Goal: Information Seeking & Learning: Learn about a topic

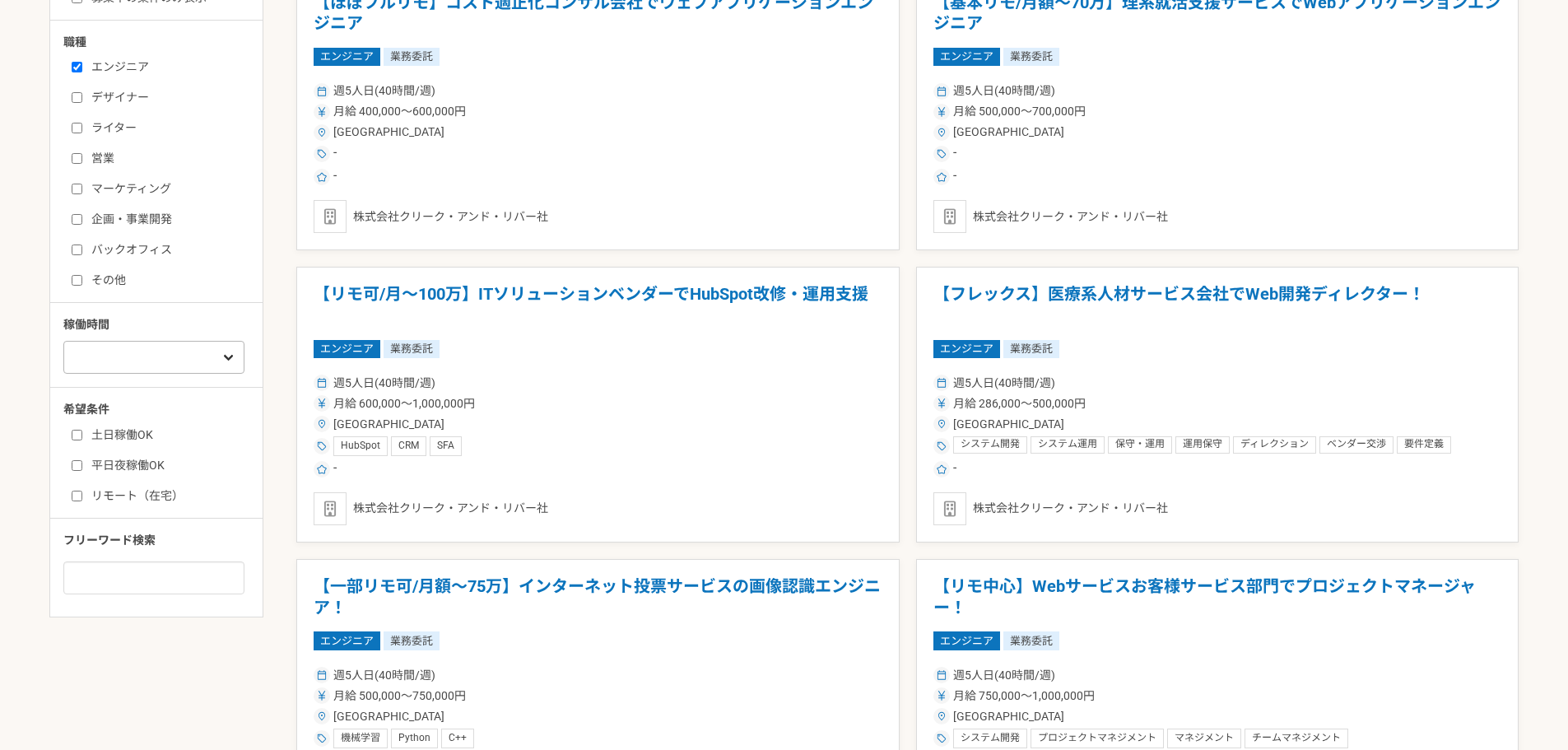
scroll to position [576, 0]
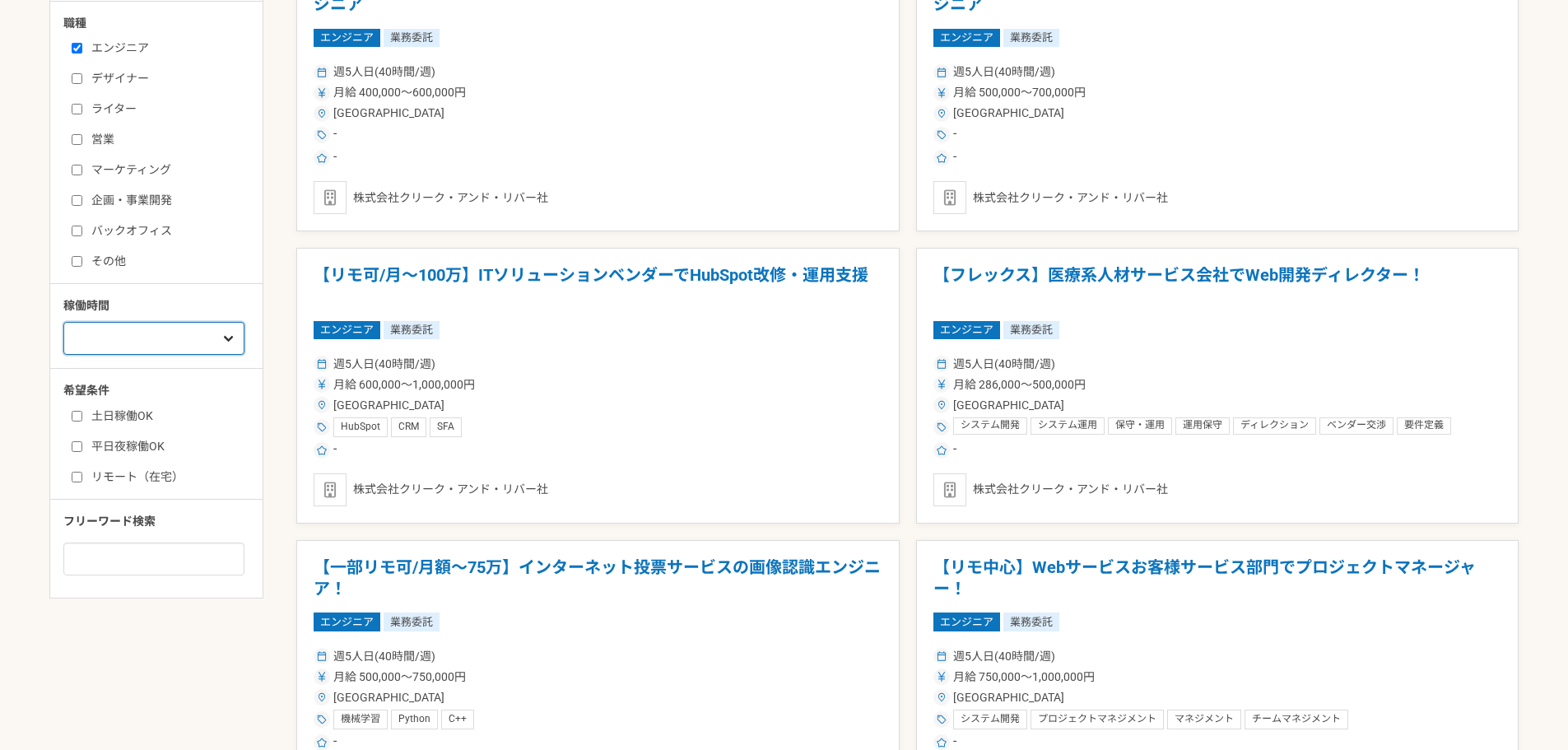
click at [135, 339] on select "週1人日（8時間）以下 週2人日（16時間）以下 週3人日（24時間）以下 週4人日（32時間）以下 週5人日（40時間）以下" at bounding box center [154, 338] width 181 height 33
select select "1"
click at [63, 322] on select "週1人日（8時間）以下 週2人日（16時間）以下 週3人日（24時間）以下 週4人日（32時間）以下 週5人日（40時間）以下" at bounding box center [154, 338] width 181 height 33
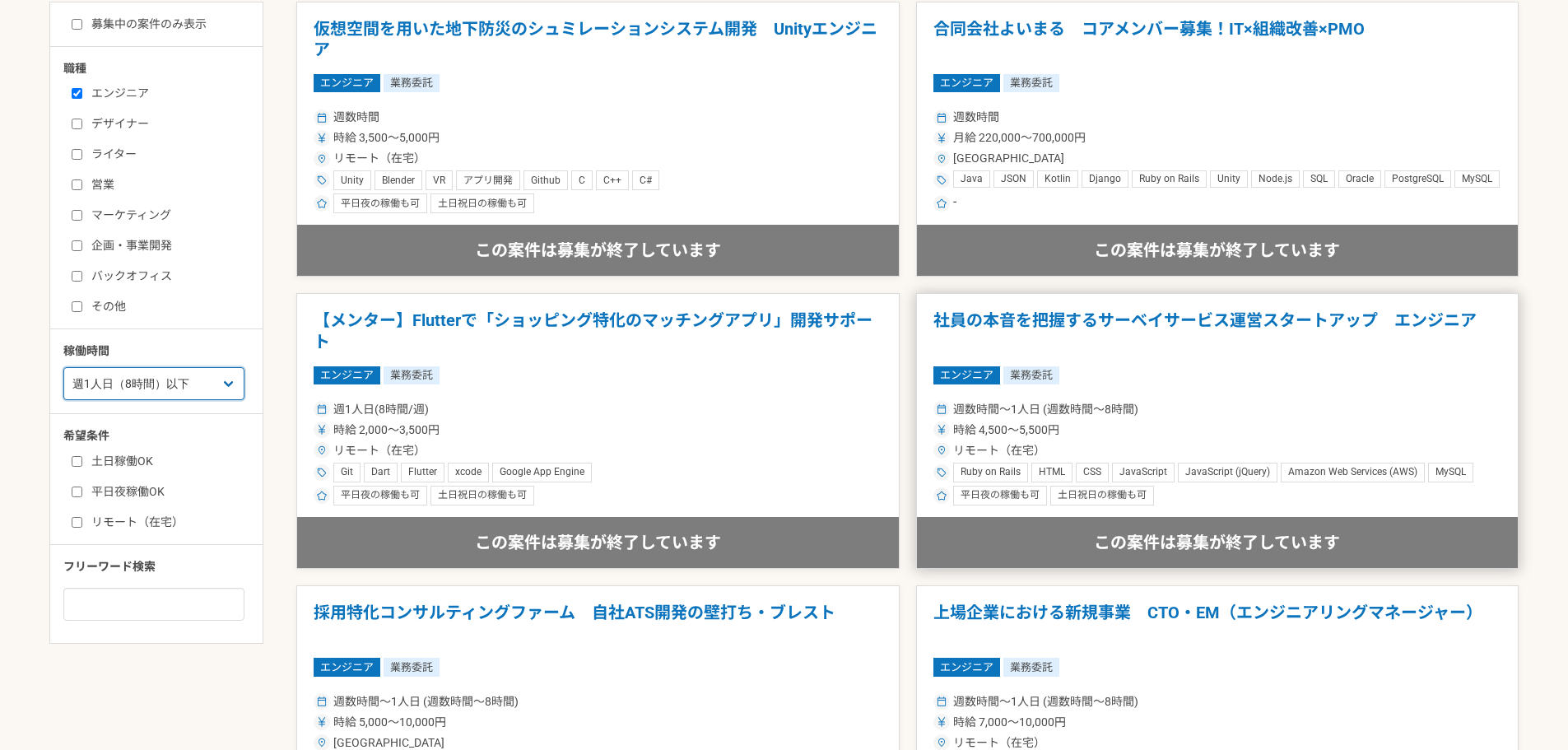
scroll to position [659, 0]
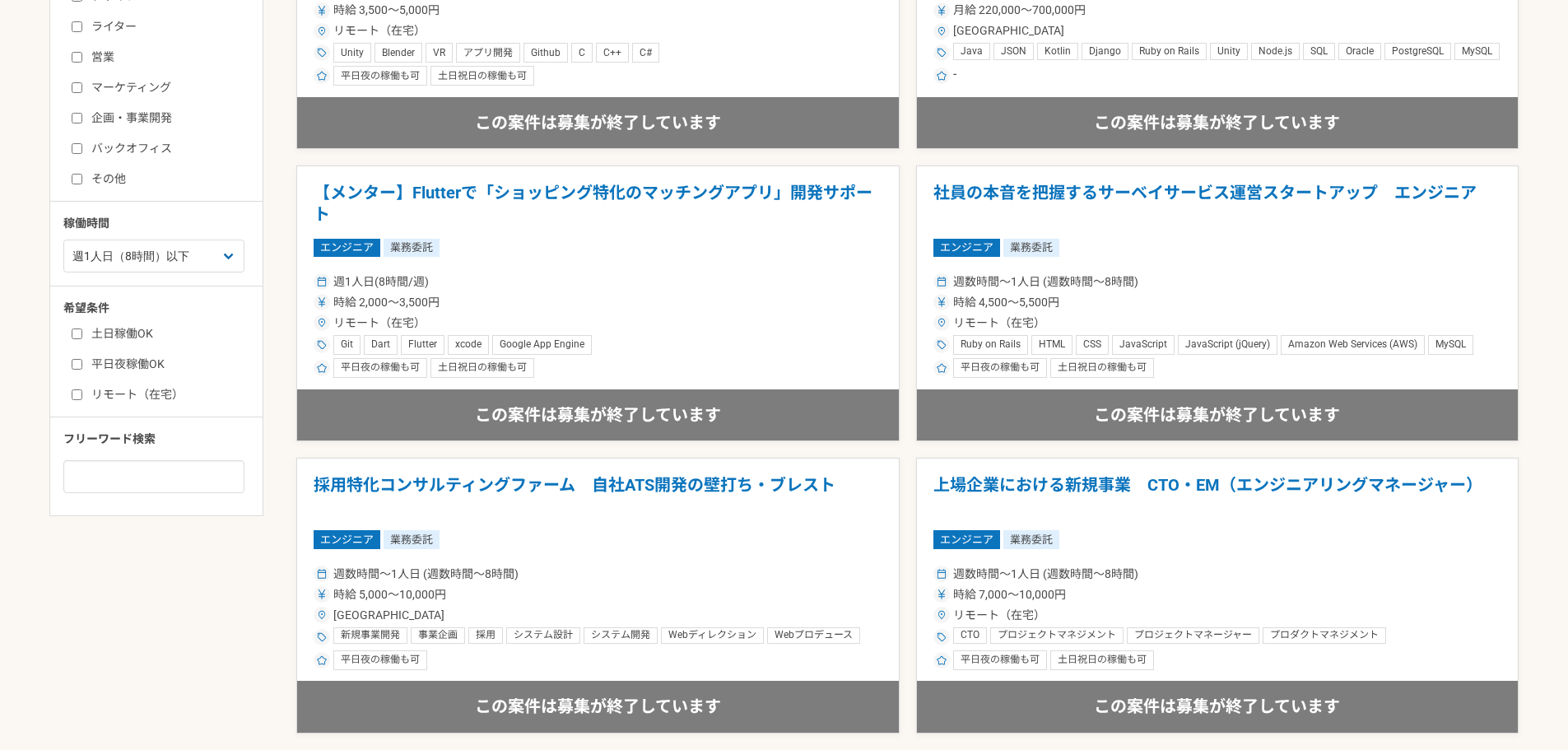
click at [139, 391] on label "リモート（在宅）" at bounding box center [166, 395] width 190 height 17
click at [83, 391] on input "リモート（在宅）" at bounding box center [77, 395] width 10 height 10
checkbox input "true"
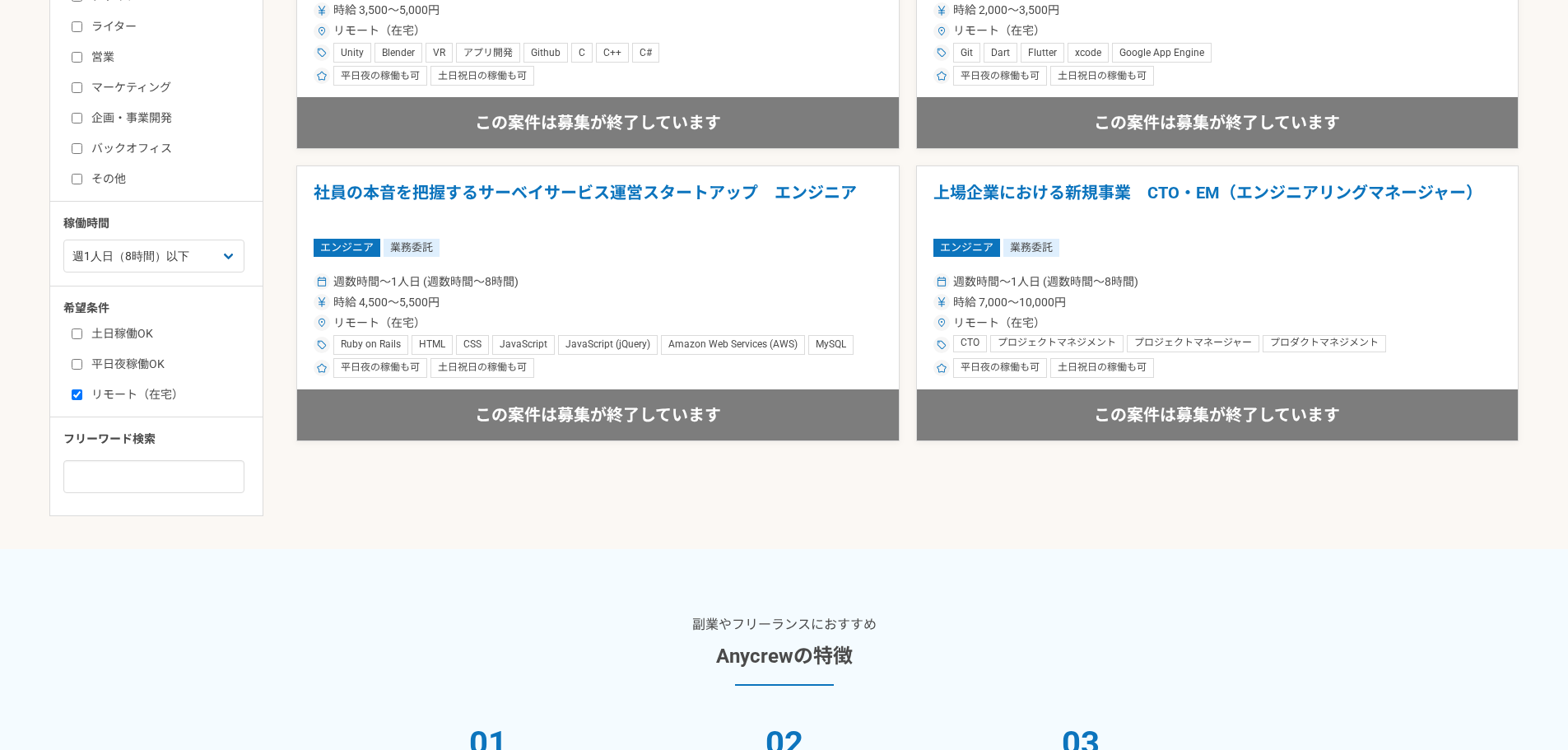
click at [96, 338] on label "土日稼働OK" at bounding box center [166, 334] width 190 height 17
click at [83, 338] on input "土日稼働OK" at bounding box center [77, 334] width 10 height 10
checkbox input "true"
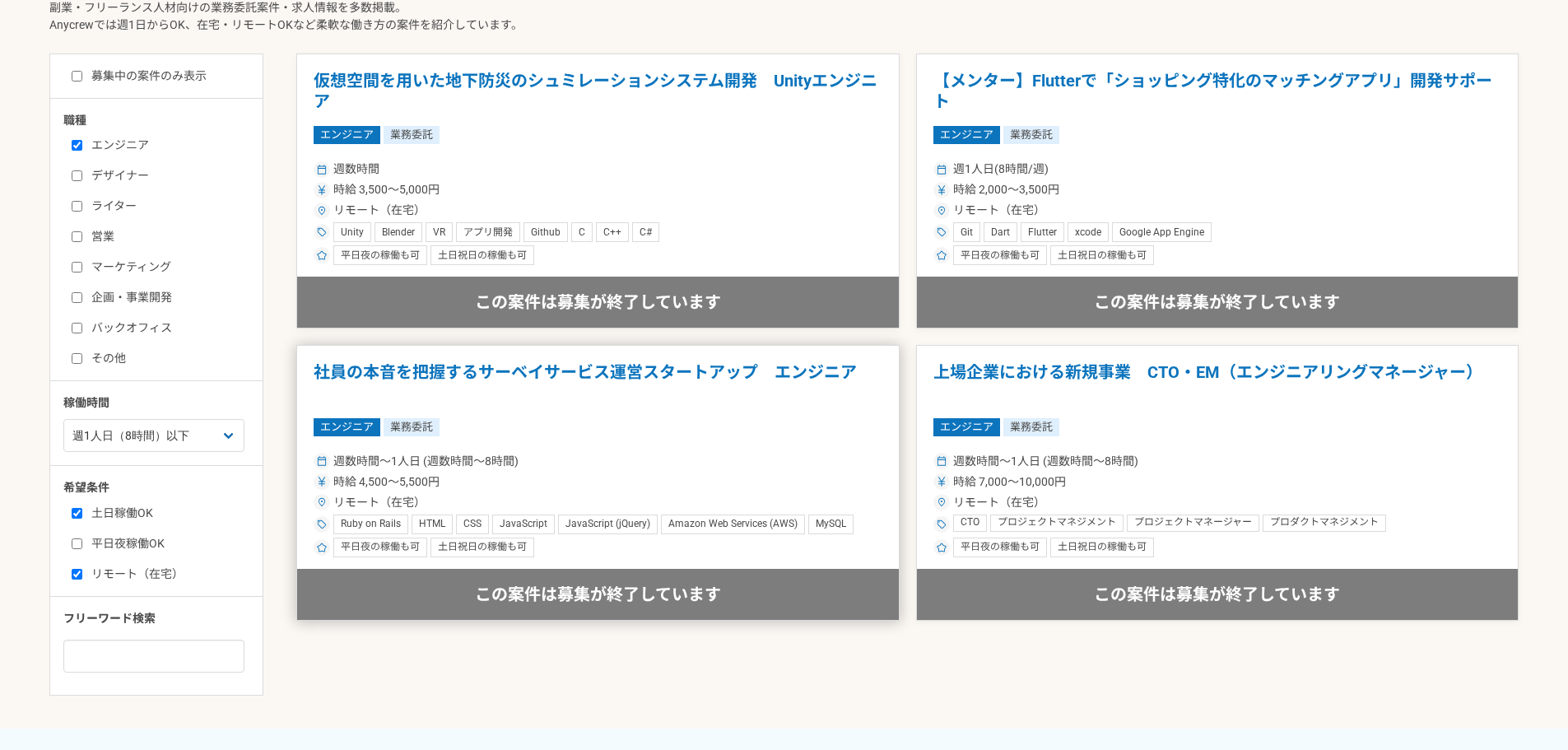
scroll to position [494, 0]
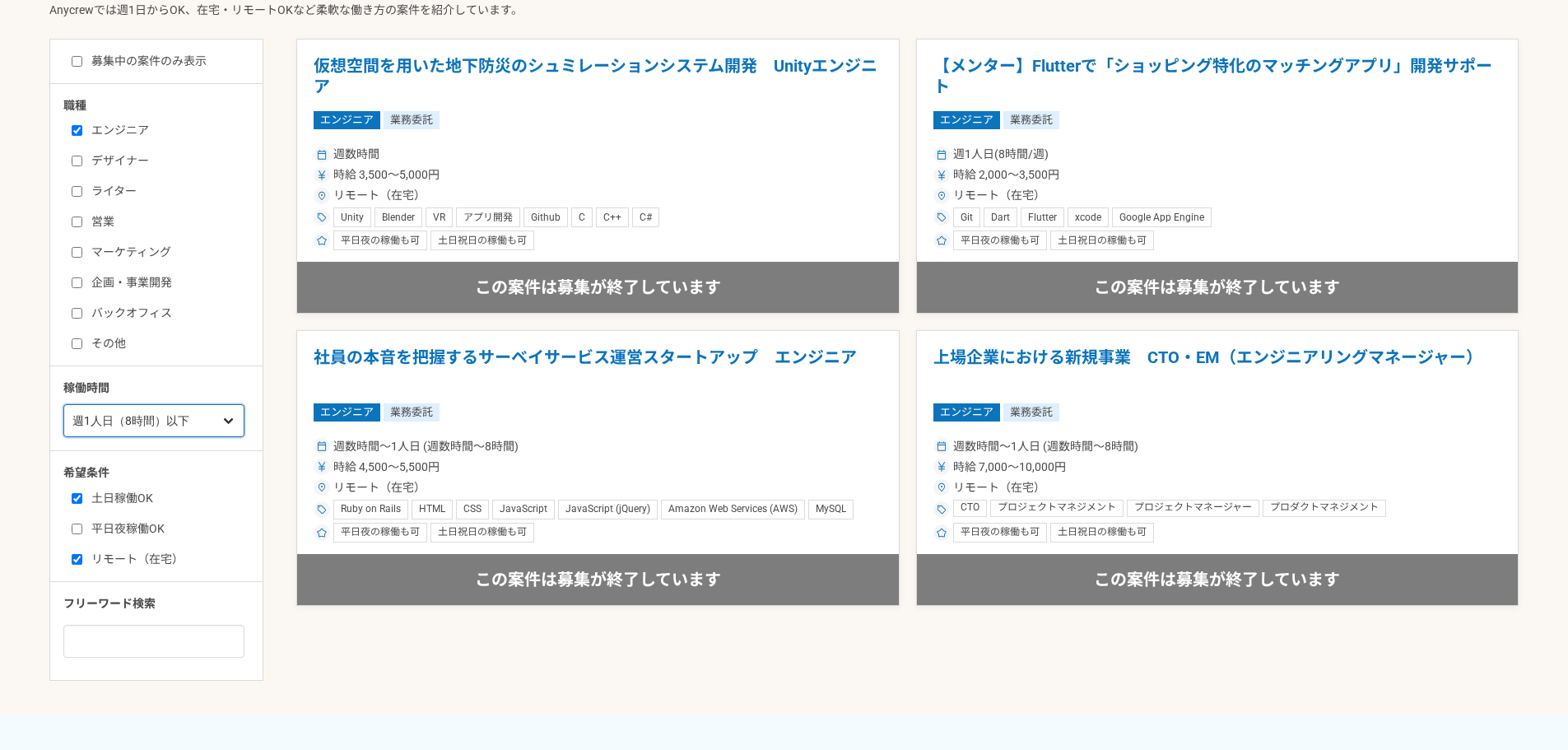
click at [197, 423] on select "週1人日（8時間）以下 週2人日（16時間）以下 週3人日（24時間）以下 週4人日（32時間）以下 週5人日（40時間）以下" at bounding box center [154, 421] width 181 height 33
select select "2"
click at [63, 405] on select "週1人日（8時間）以下 週2人日（16時間）以下 週3人日（24時間）以下 週4人日（32時間）以下 週5人日（40時間）以下" at bounding box center [154, 421] width 181 height 33
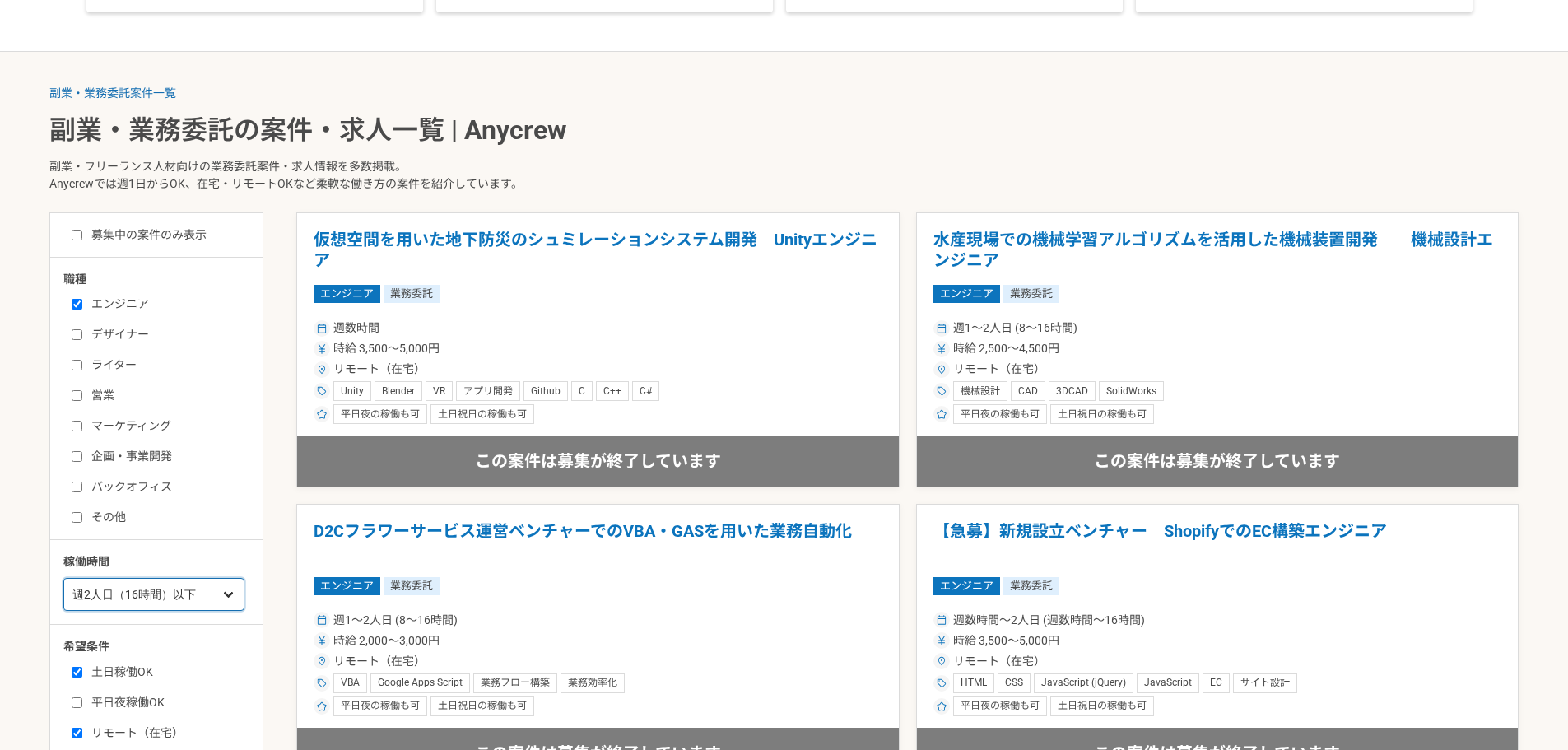
scroll to position [83, 0]
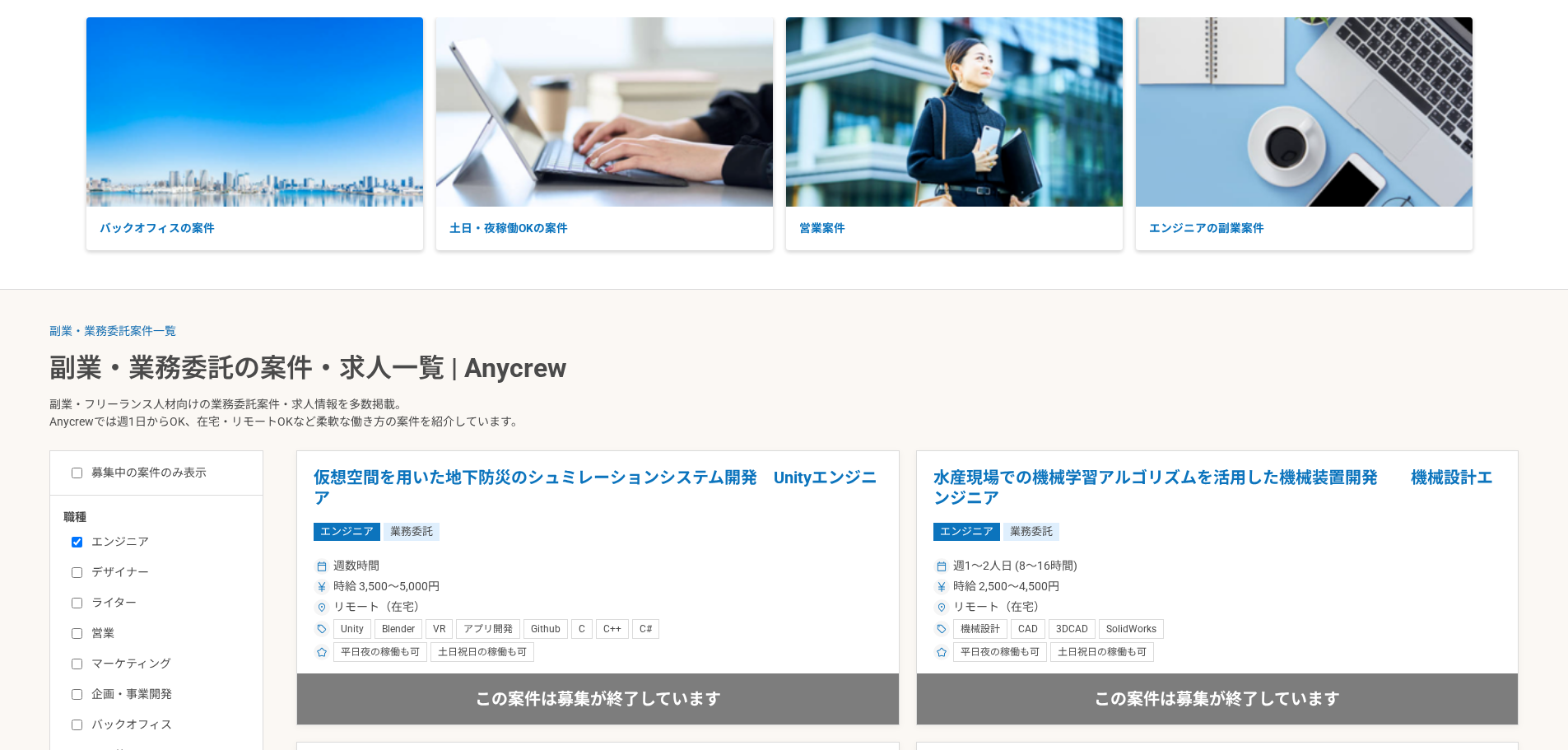
drag, startPoint x: 109, startPoint y: 461, endPoint x: 110, endPoint y: 472, distance: 11.0
click at [110, 472] on label "募集中の案件のみ表示" at bounding box center [138, 473] width 135 height 17
click at [83, 472] on input "募集中の案件のみ表示" at bounding box center [77, 472] width 10 height 10
checkbox input "true"
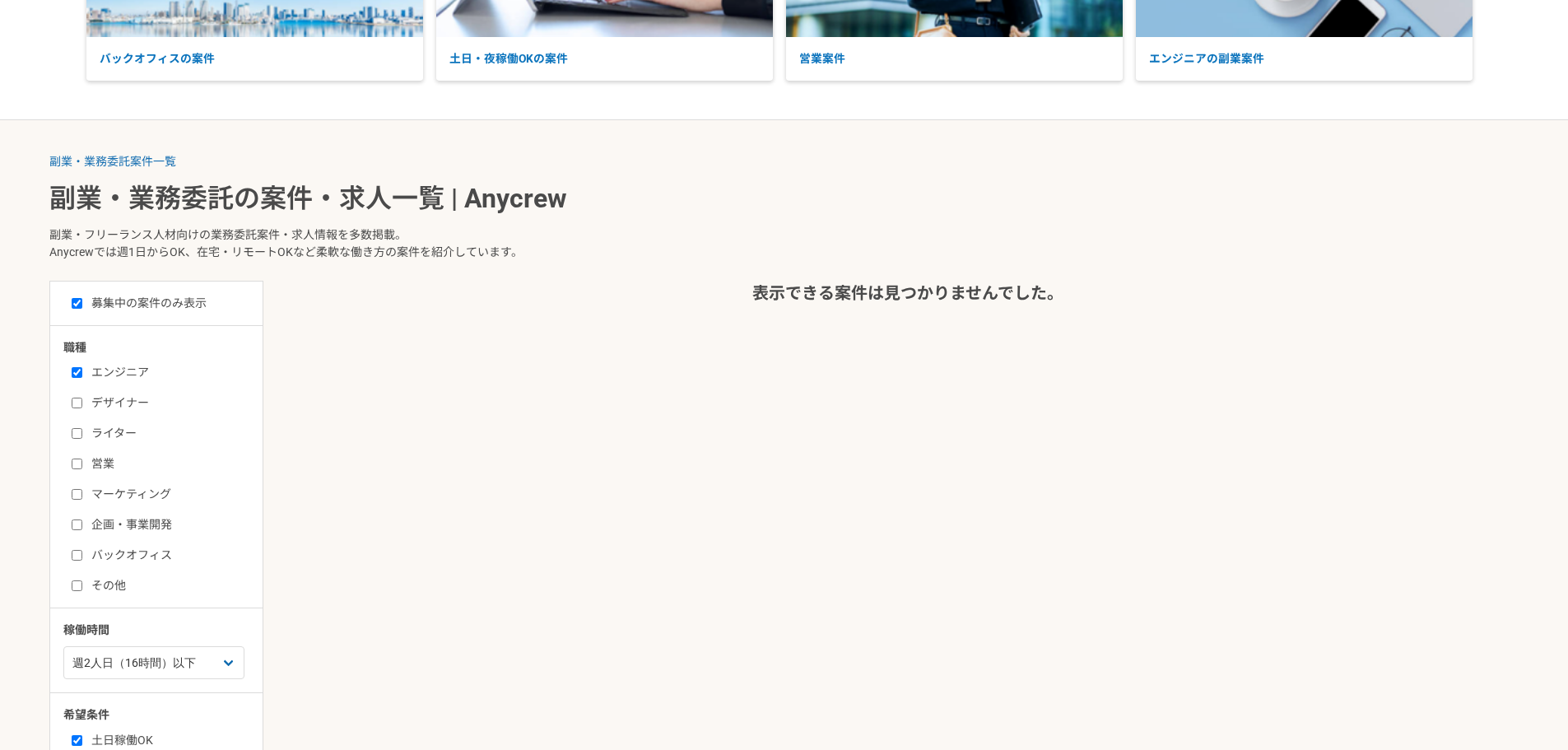
scroll to position [412, 0]
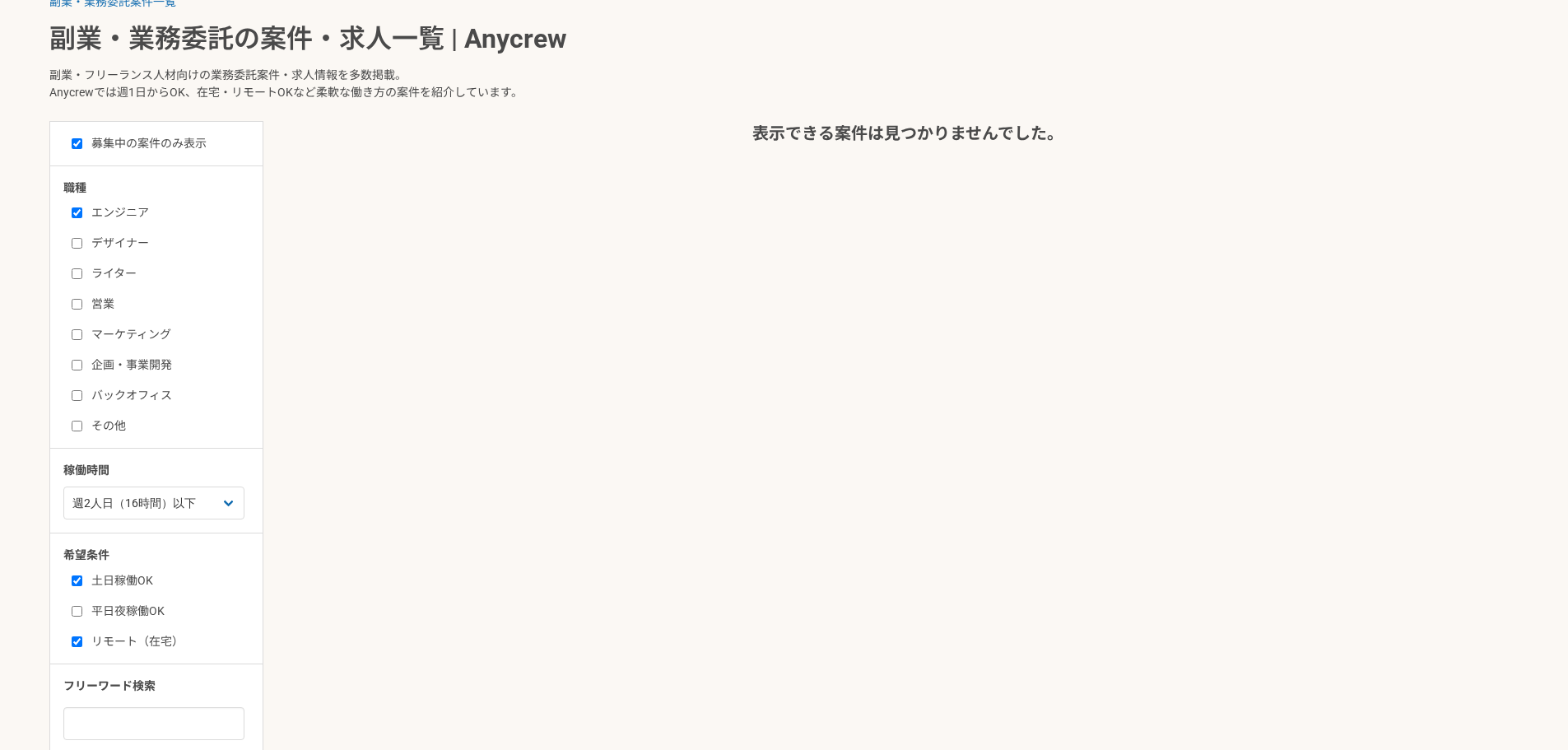
click at [117, 575] on label "土日稼働OK" at bounding box center [166, 581] width 190 height 17
click at [83, 575] on input "土日稼働OK" at bounding box center [77, 580] width 10 height 10
checkbox input "false"
click at [130, 643] on label "リモート（在宅）" at bounding box center [166, 642] width 190 height 17
click at [83, 643] on input "リモート（在宅）" at bounding box center [77, 641] width 10 height 10
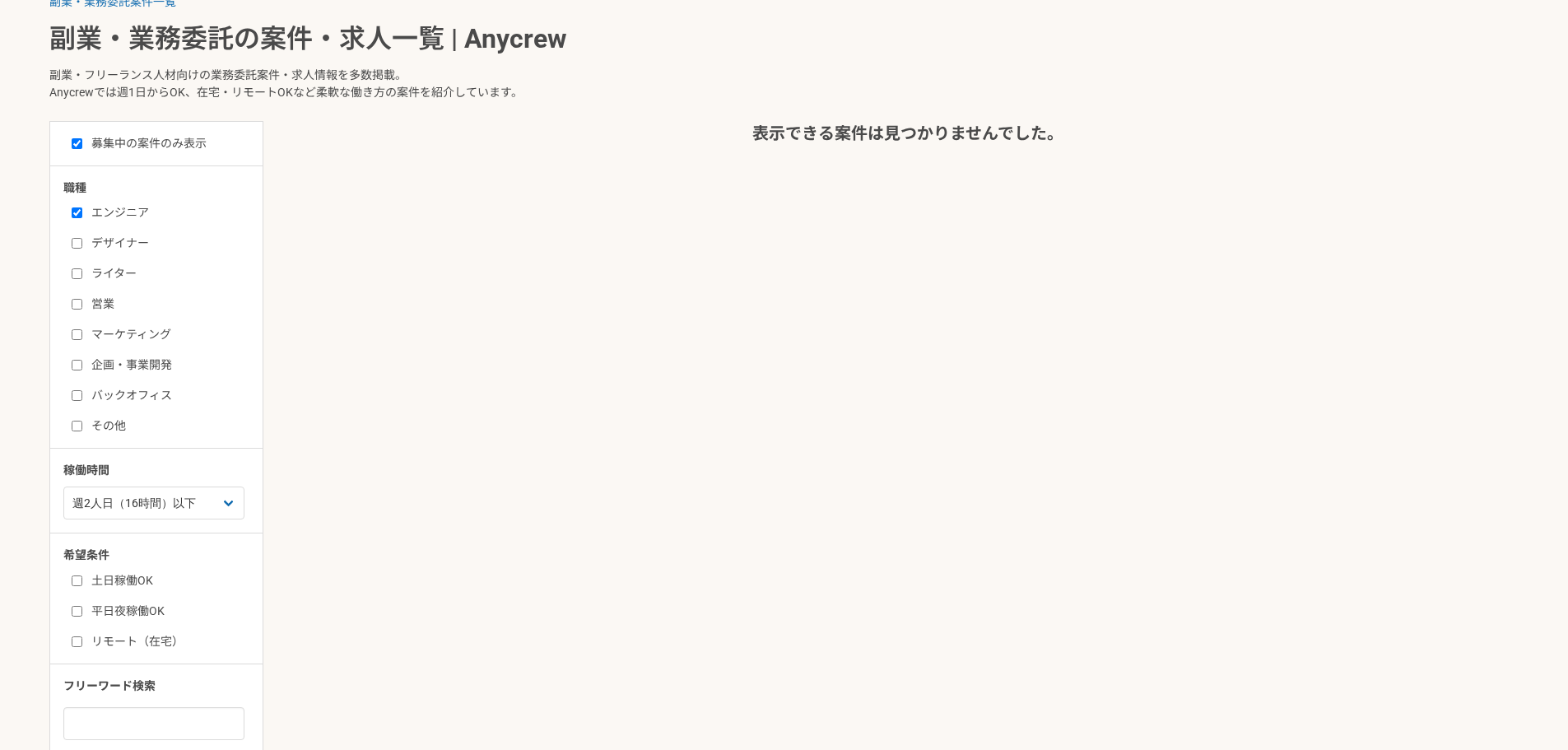
checkbox input "false"
click at [125, 574] on label "土日稼働OK" at bounding box center [166, 581] width 190 height 17
click at [83, 575] on input "土日稼働OK" at bounding box center [77, 580] width 10 height 10
click at [133, 575] on label "土日稼働OK" at bounding box center [166, 581] width 190 height 17
click at [83, 575] on input "土日稼働OK" at bounding box center [77, 580] width 10 height 10
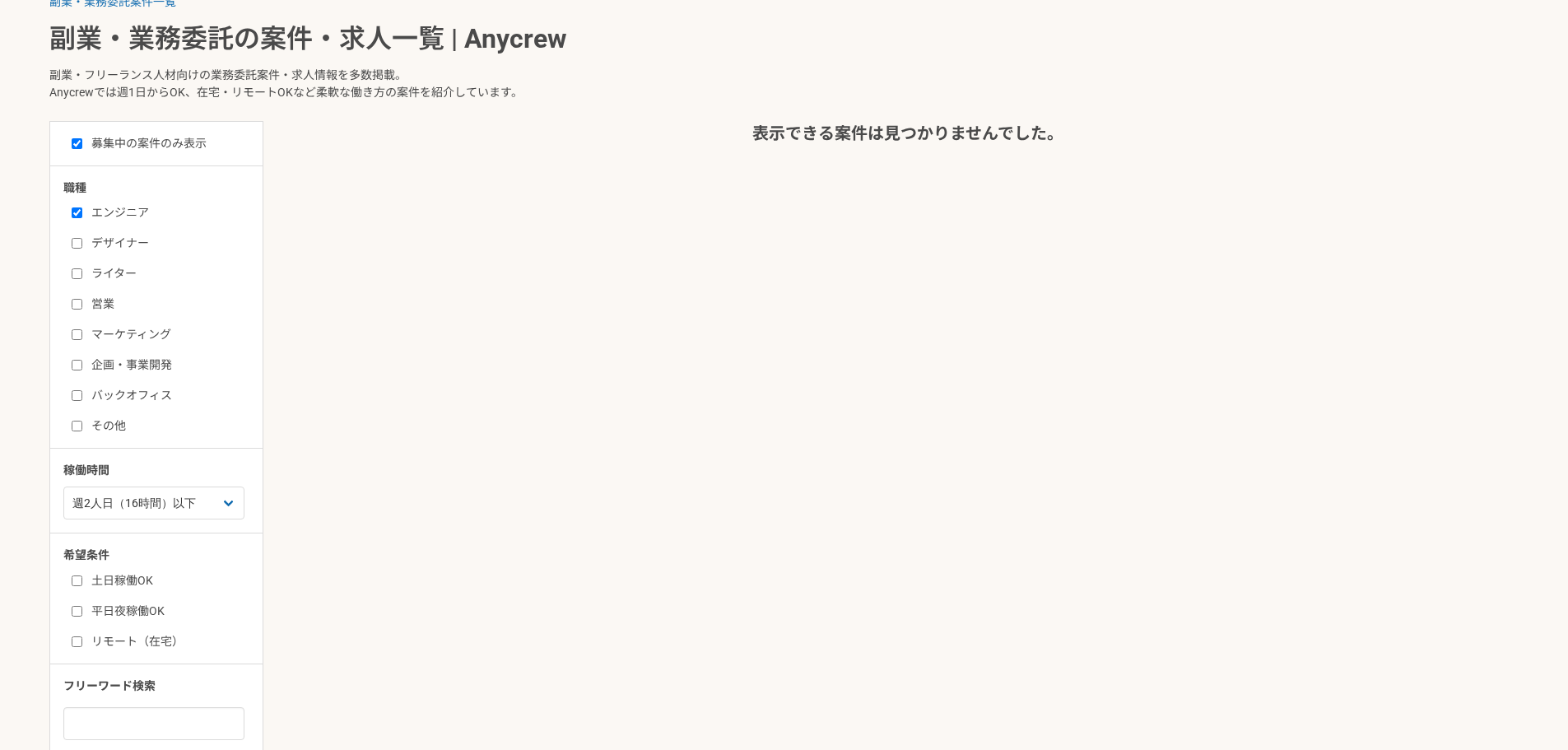
checkbox input "false"
click at [163, 506] on select "週1人日（8時間）以下 週2人日（16時間）以下 週3人日（24時間）以下 週4人日（32時間）以下 週5人日（40時間）以下" at bounding box center [154, 503] width 181 height 33
click at [163, 506] on select "週1人日（8時間）以下 週2人日（16時間）以下 週3人日（24時間）以下 週4人日（32時間）以下 週5人日（40時間）以下" at bounding box center [154, 503] width 181 height 33
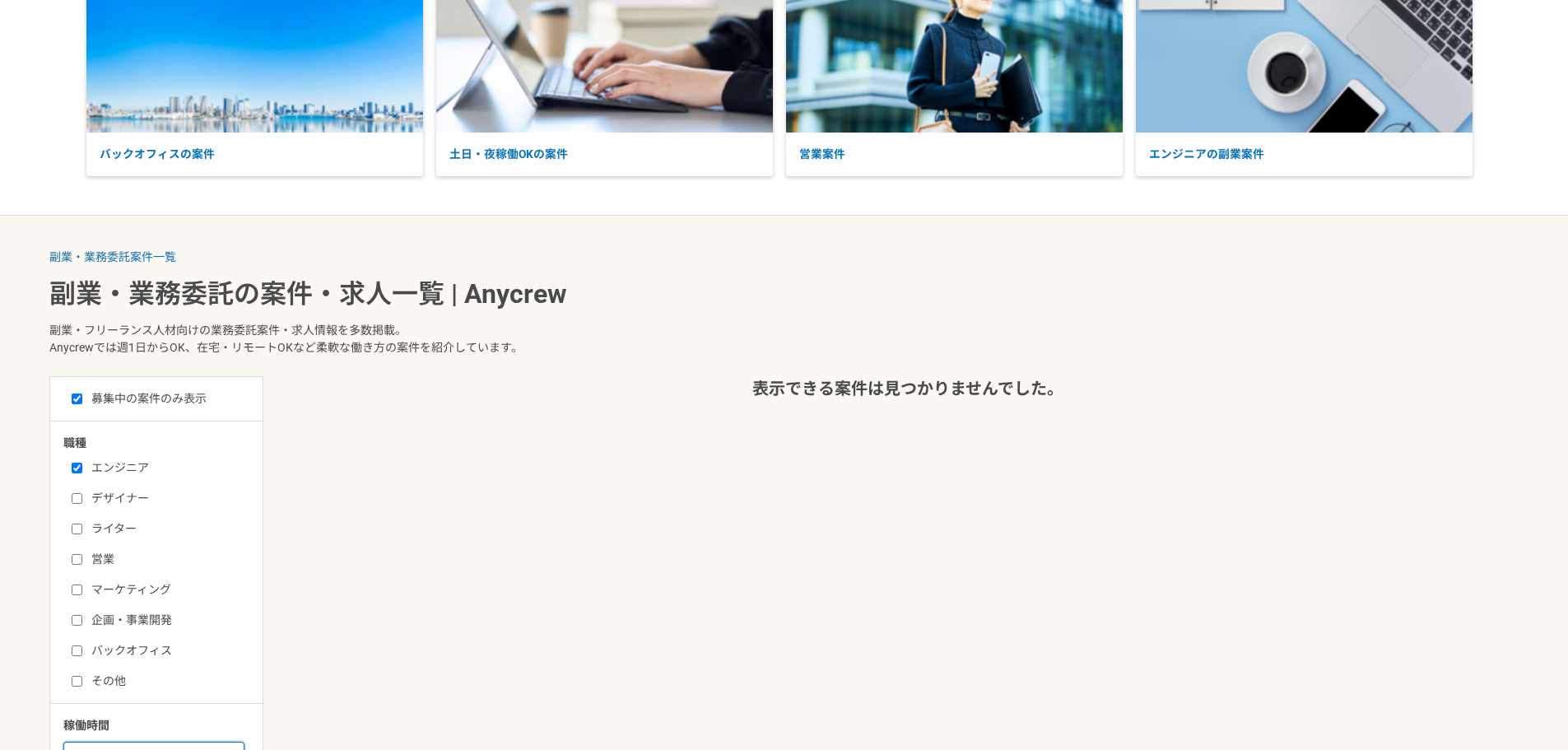
scroll to position [247, 0]
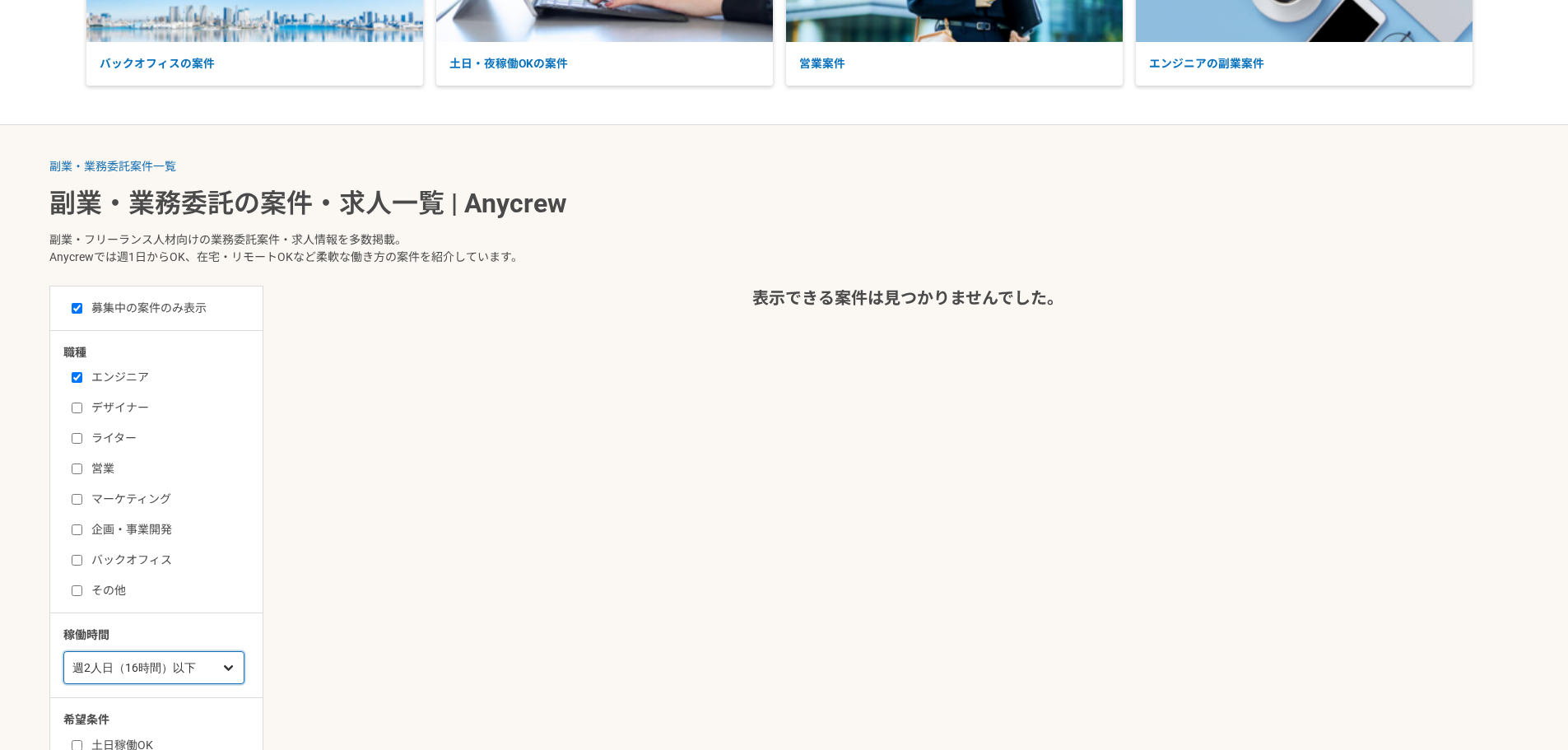
click at [169, 659] on select "週1人日（8時間）以下 週2人日（16時間）以下 週3人日（24時間）以下 週4人日（32時間）以下 週5人日（40時間）以下" at bounding box center [154, 668] width 181 height 33
select select "nop"
click at [63, 652] on select "週1人日（8時間）以下 週2人日（16時間）以下 週3人日（24時間）以下 週4人日（32時間）以下 週5人日（40時間）以下" at bounding box center [154, 668] width 181 height 33
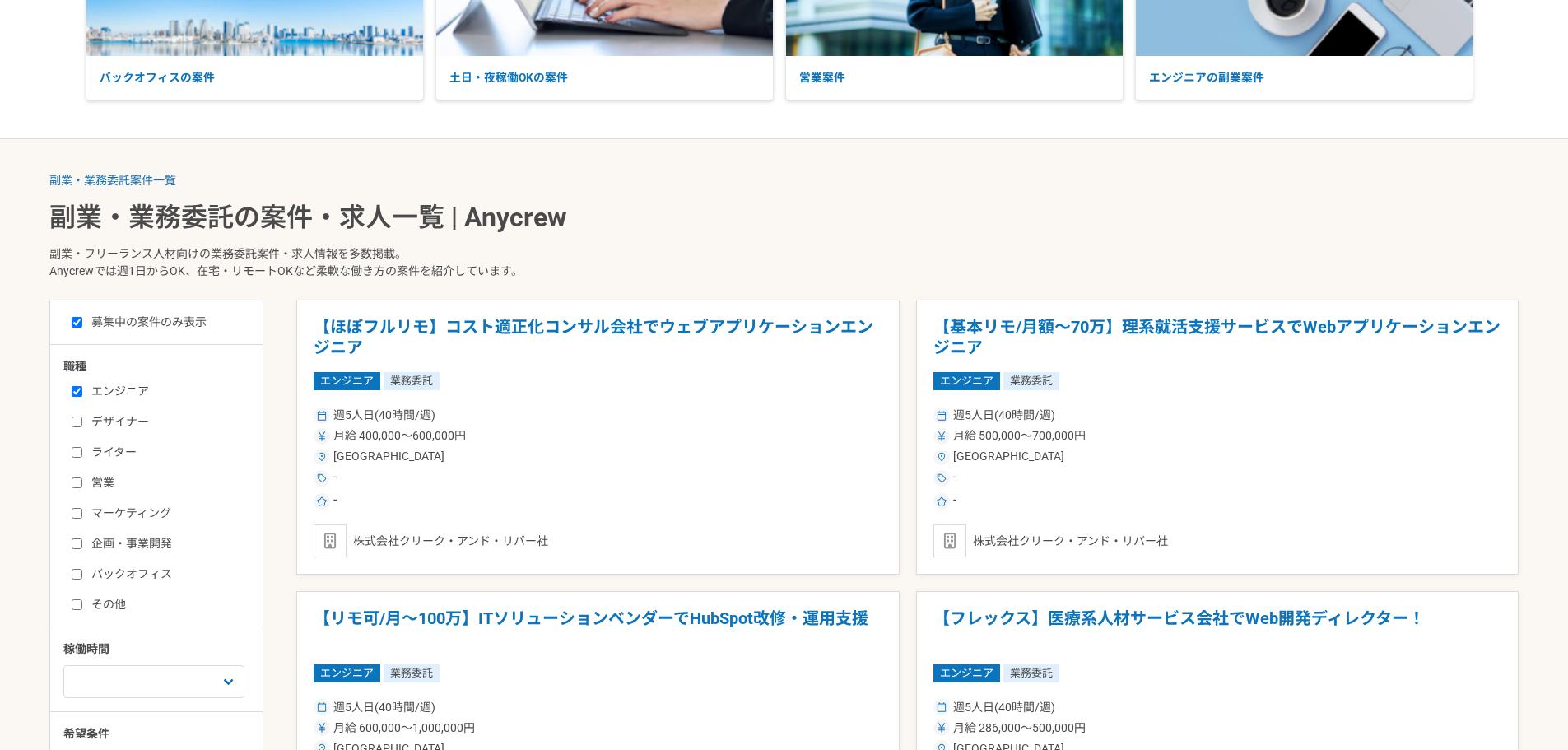
scroll to position [247, 0]
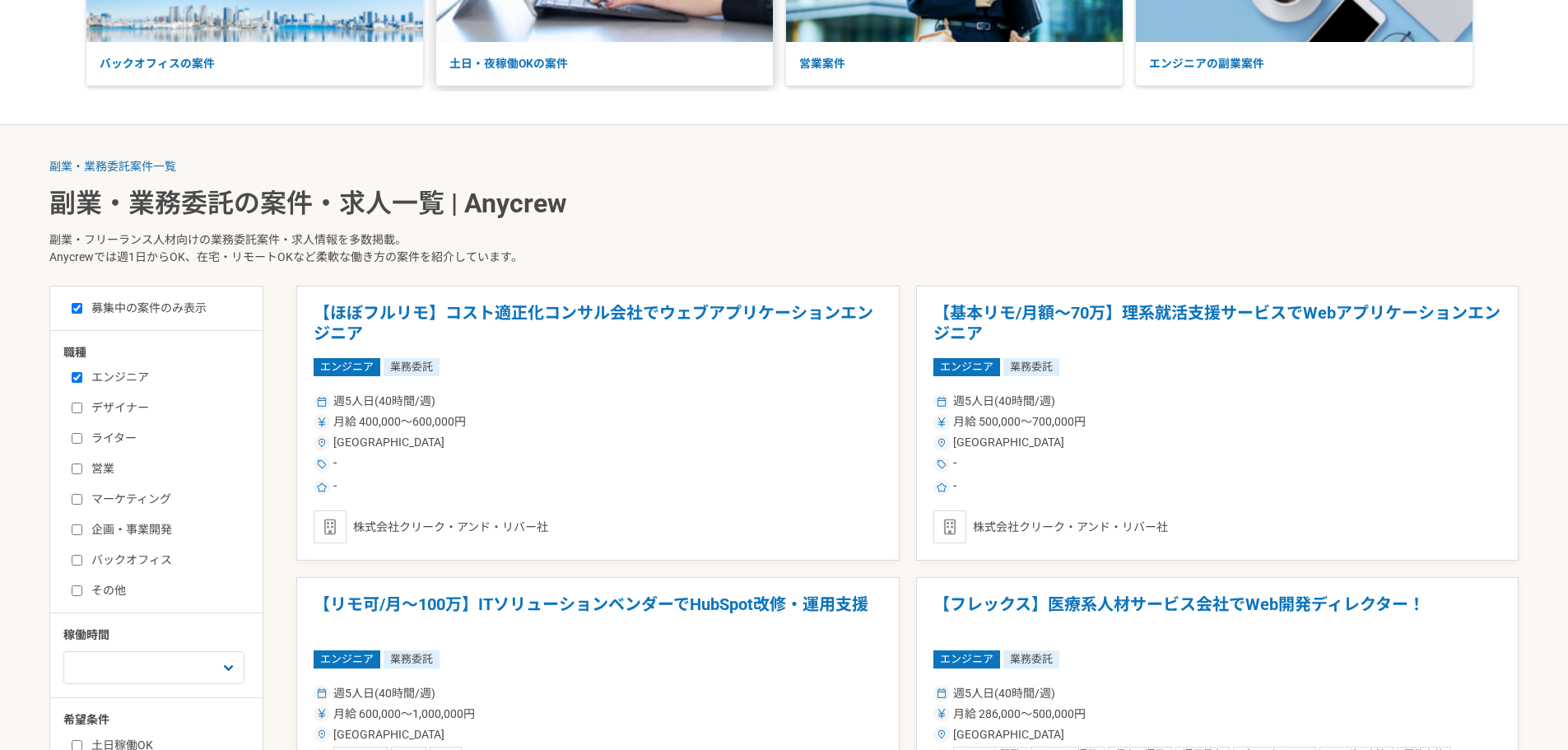
click at [539, 76] on p "土日・夜稼働OKの案件" at bounding box center [604, 64] width 337 height 44
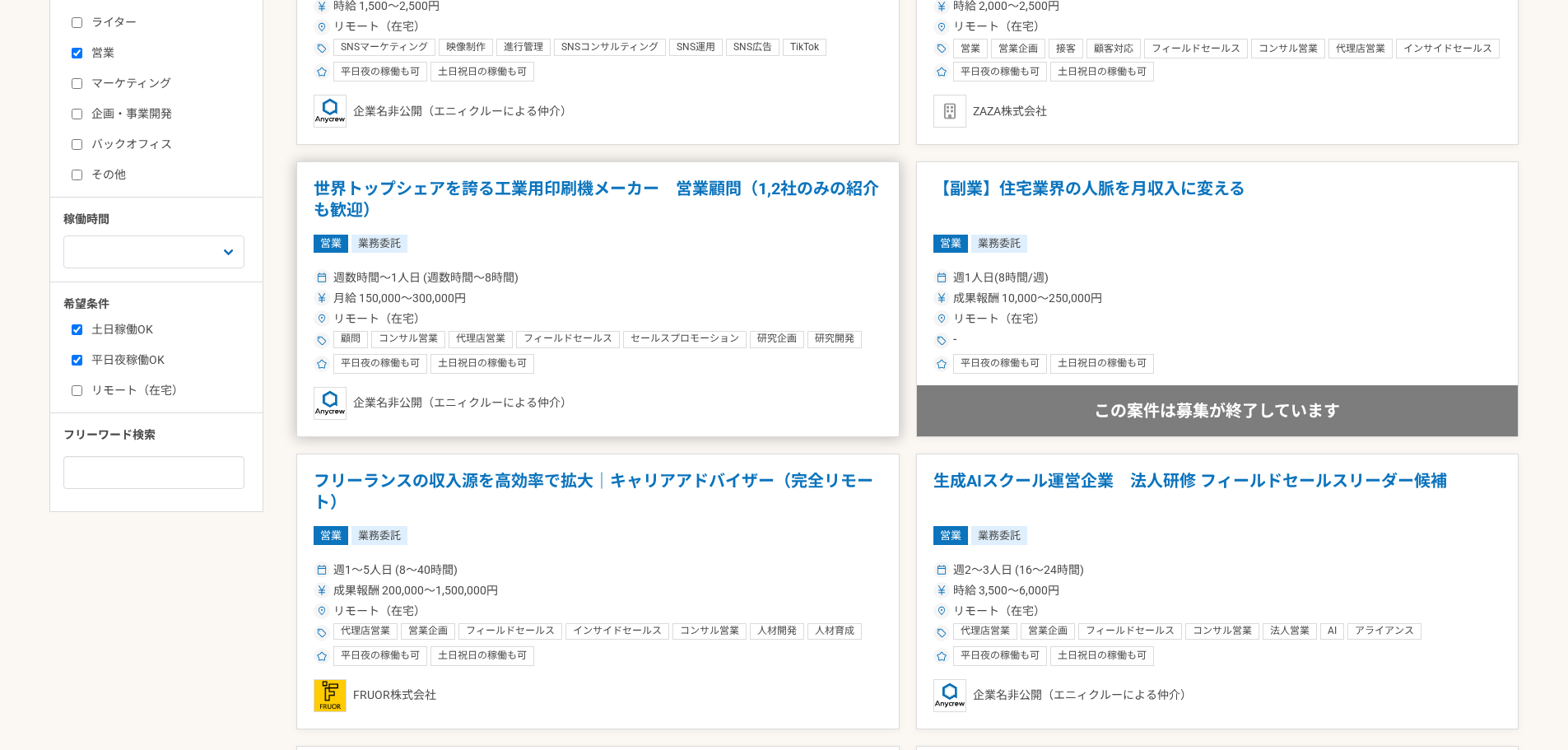
scroll to position [823, 0]
